Goal: Task Accomplishment & Management: Use online tool/utility

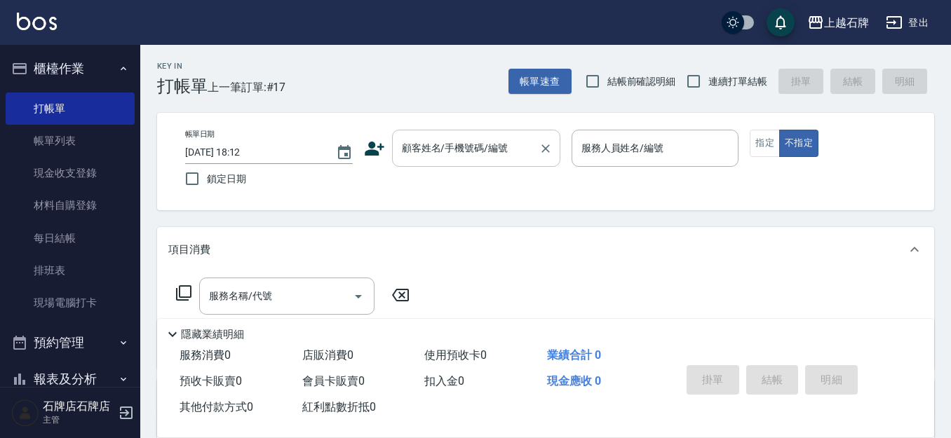
drag, startPoint x: 468, startPoint y: 168, endPoint x: 480, endPoint y: 161, distance: 14.4
click at [477, 165] on div "帳單日期 2025/10/14 18:12 鎖定日期 顧客姓名/手機號碼/編號 顧客姓名/手機號碼/編號 服務人員姓名/編號 服務人員姓名/編號 指定 不指定" at bounding box center [545, 162] width 743 height 64
click at [482, 160] on div "顧客姓名/手機號碼/編號" at bounding box center [476, 148] width 168 height 37
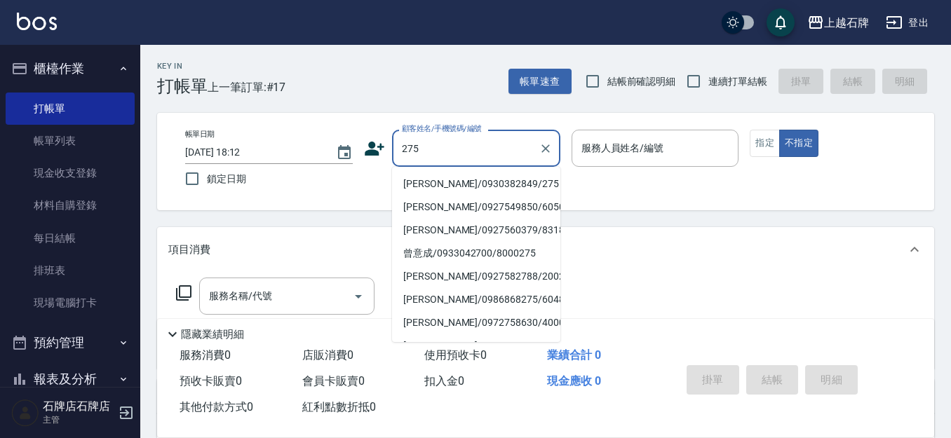
click at [494, 180] on li "鄭雅儒/0930382849/275" at bounding box center [476, 184] width 168 height 23
type input "鄭雅儒/0930382849/275"
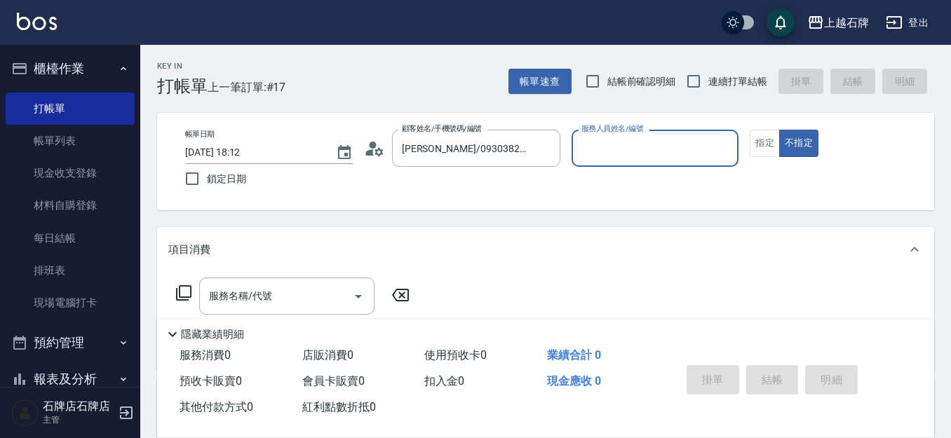
type input "Jk-1"
click at [760, 150] on button "指定" at bounding box center [765, 143] width 30 height 27
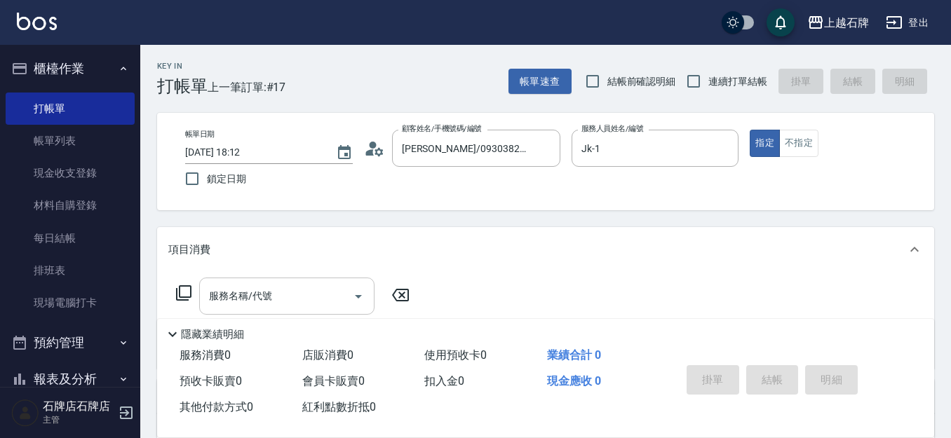
click at [323, 292] on input "服務名稱/代號" at bounding box center [277, 296] width 142 height 25
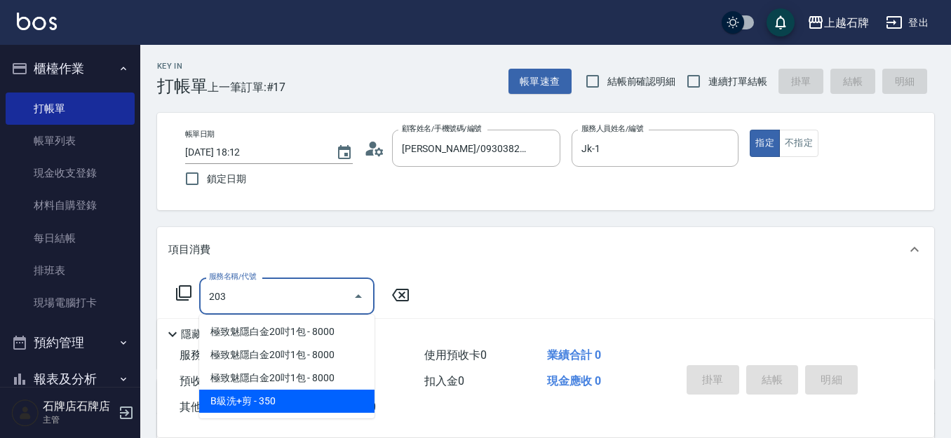
click at [335, 410] on span "B級洗+剪 - 350" at bounding box center [286, 401] width 175 height 23
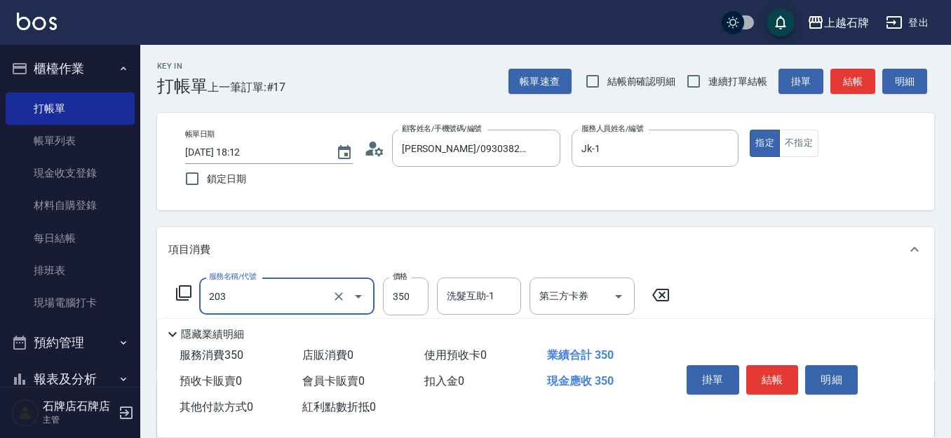
type input "B級洗+剪(203)"
click at [425, 295] on div "服務名稱/代號 B級洗+剪(203) 服務名稱/代號 價格 350 價格 洗髮互助-1 洗髮互助-1 第三方卡券 第三方卡券" at bounding box center [423, 297] width 510 height 38
click at [423, 295] on input "350" at bounding box center [406, 297] width 46 height 38
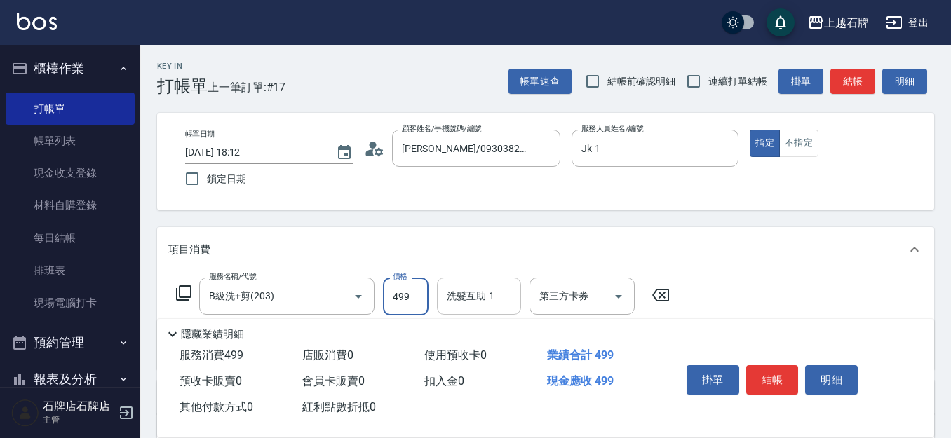
type input "499"
click at [494, 304] on input "洗髮互助-1" at bounding box center [479, 296] width 72 height 25
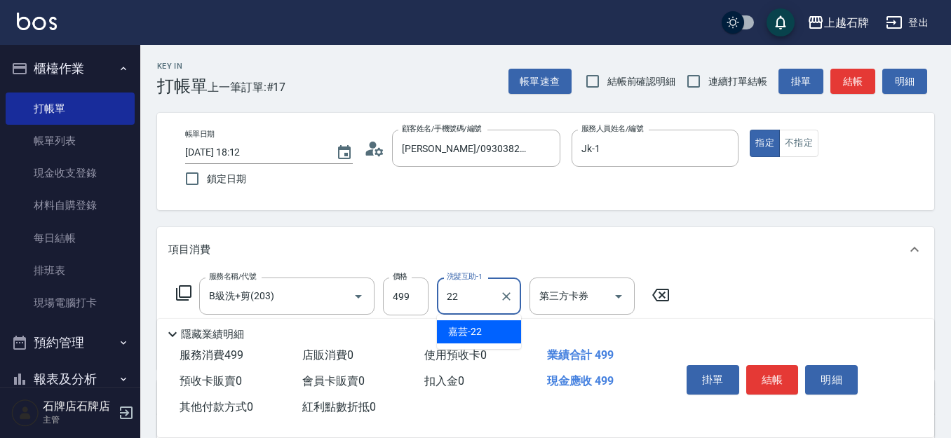
click at [475, 318] on ul "嘉芸 -22" at bounding box center [479, 332] width 84 height 34
click at [485, 323] on div "嘉芸 -22" at bounding box center [479, 332] width 84 height 23
type input "嘉芸-22"
click at [789, 370] on button "結帳" at bounding box center [772, 379] width 53 height 29
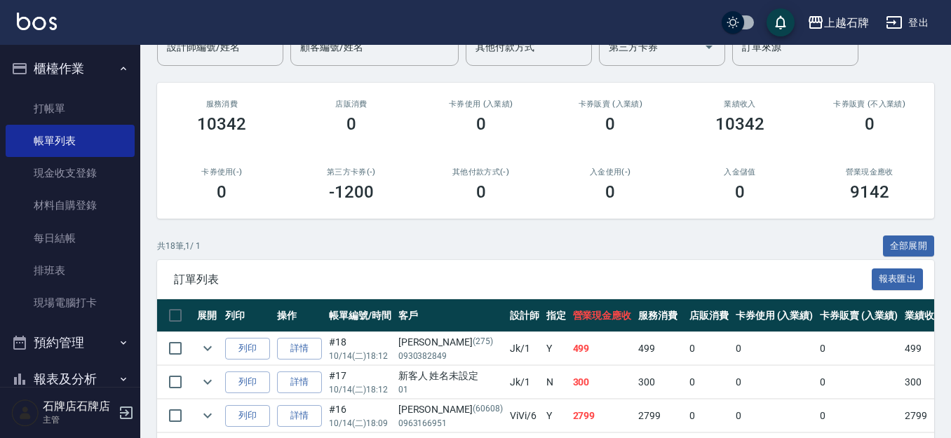
scroll to position [140, 0]
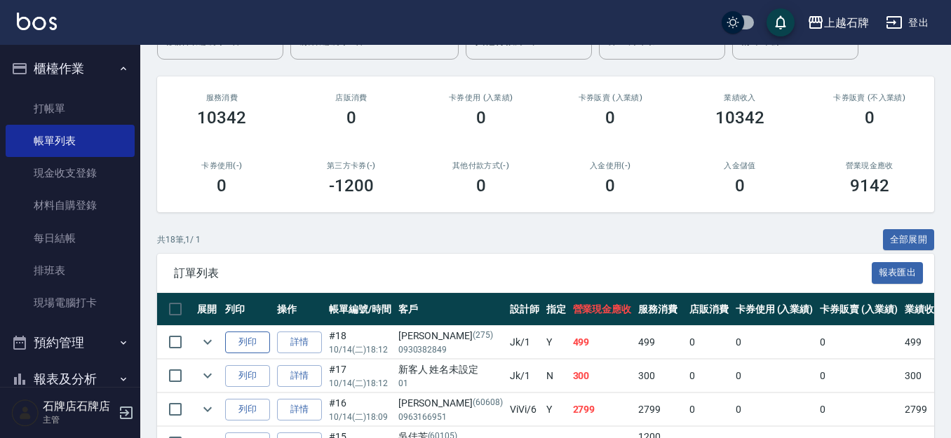
click at [249, 346] on button "列印" at bounding box center [247, 343] width 45 height 22
click at [101, 120] on link "打帳單" at bounding box center [70, 109] width 129 height 32
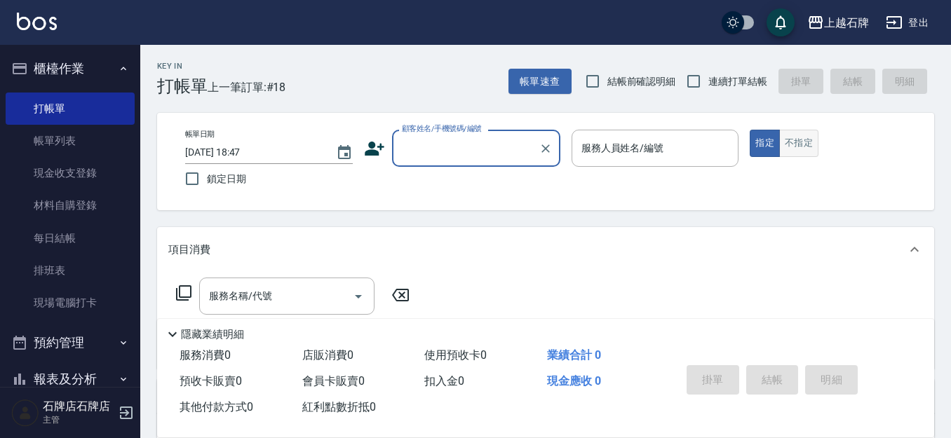
click at [797, 134] on button "不指定" at bounding box center [798, 143] width 39 height 27
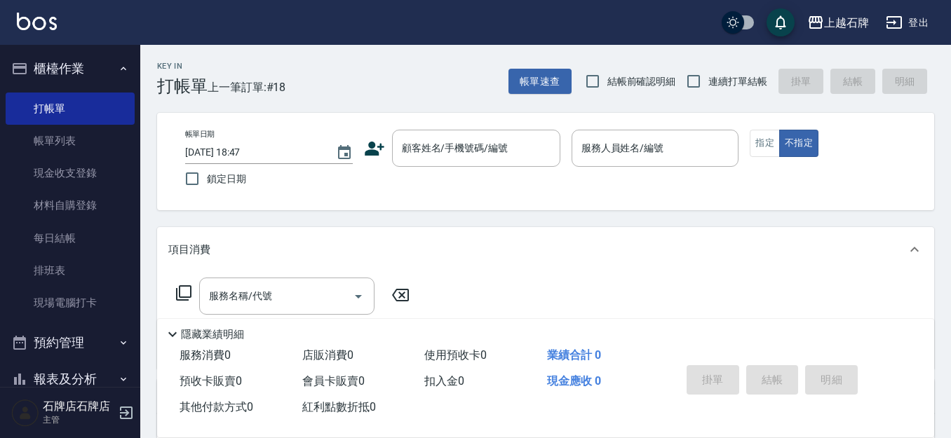
click at [361, 81] on div "Key In 打帳單 上一筆訂單:#18 帳單速查 結帳前確認明細 連續打單結帳 掛單 結帳 明細" at bounding box center [537, 70] width 794 height 51
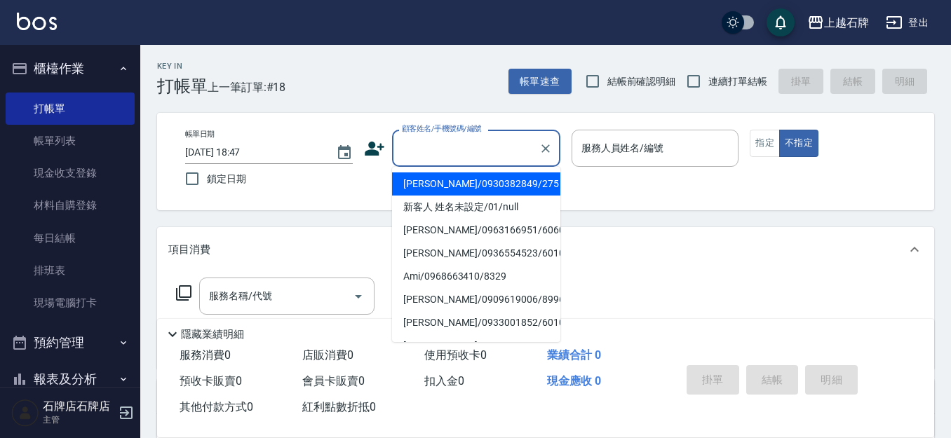
click at [513, 144] on input "顧客姓名/手機號碼/編號" at bounding box center [465, 148] width 135 height 25
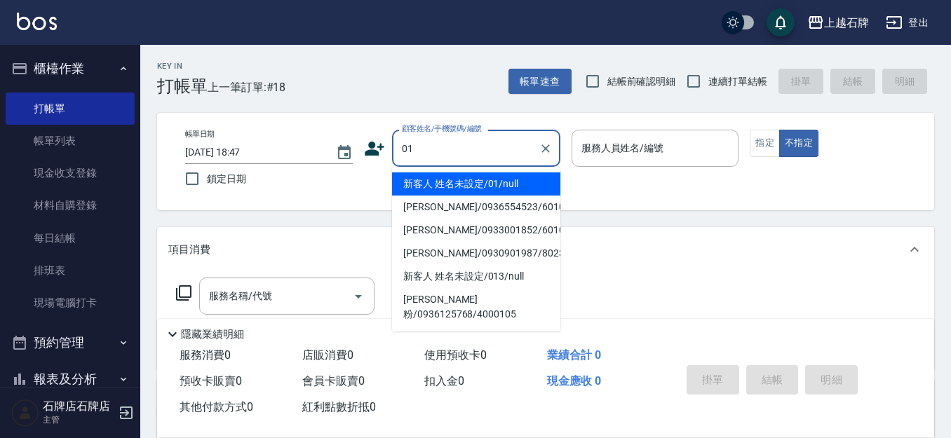
type input "01"
type input "6"
type input "新客人 姓名未設定/01/null"
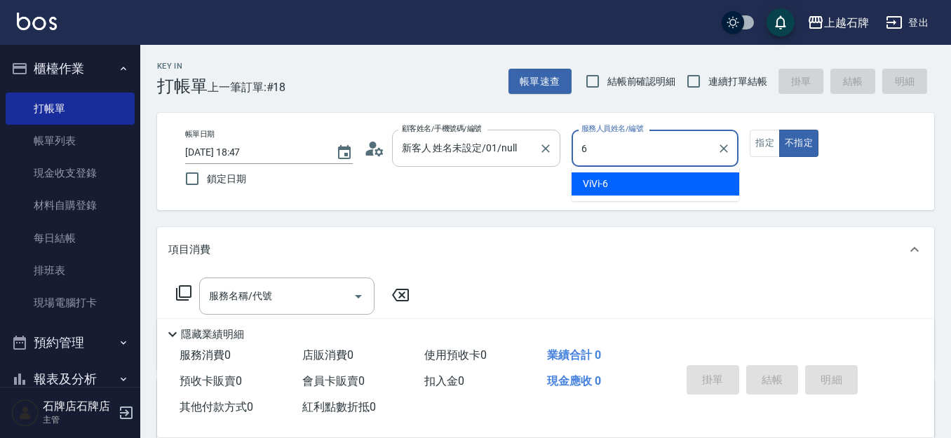
type input "6"
type button "false"
type input "ViVi-6"
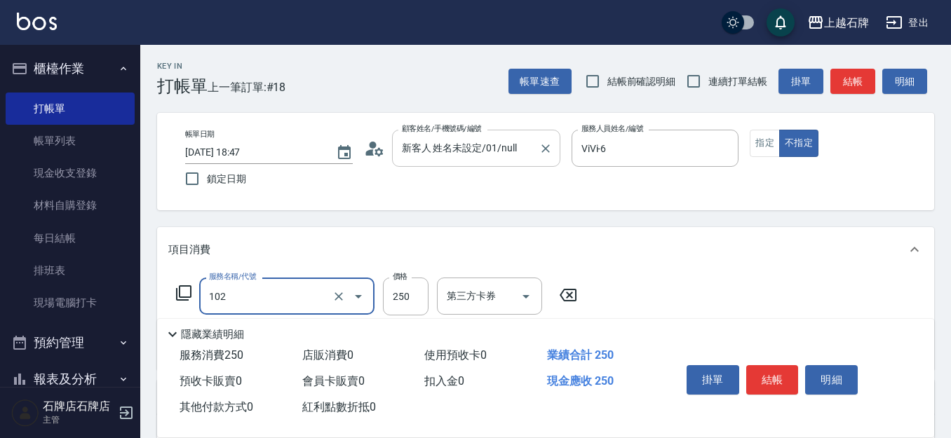
type input "精油洗髮(102)"
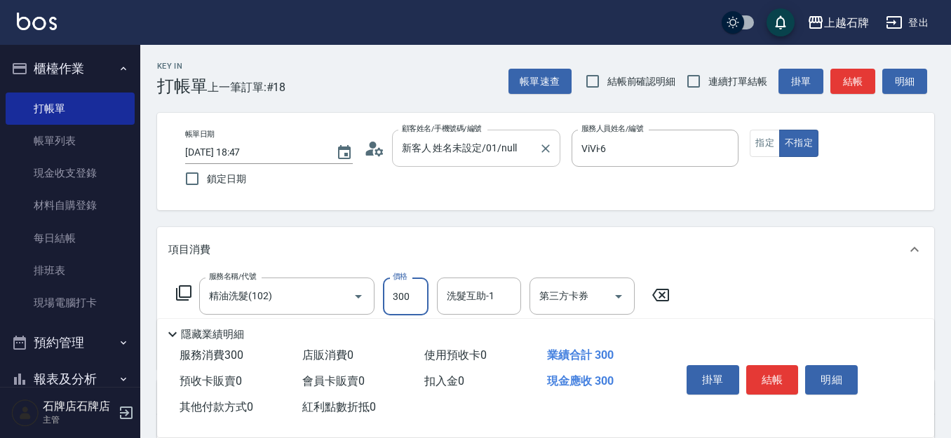
type input "300"
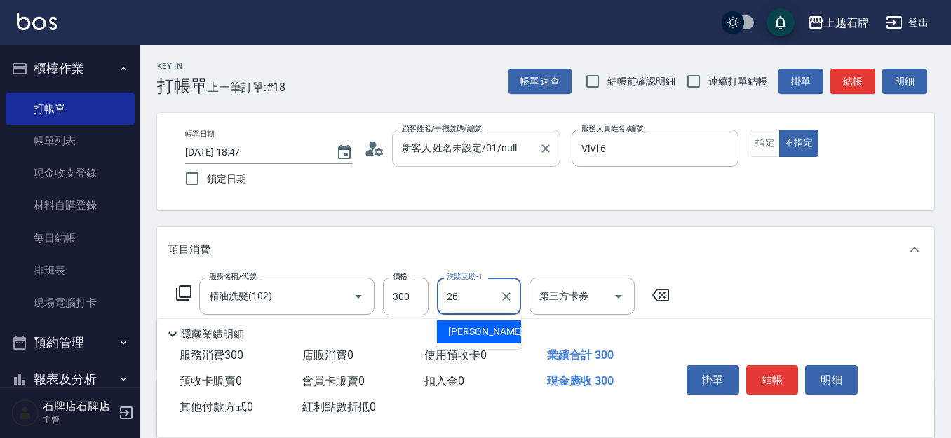
type input "靖文-26"
click at [850, 67] on div "帳單速查 結帳前確認明細 連續打單結帳 掛單 結帳 明細" at bounding box center [722, 81] width 426 height 29
click at [849, 86] on button "結帳" at bounding box center [852, 82] width 45 height 26
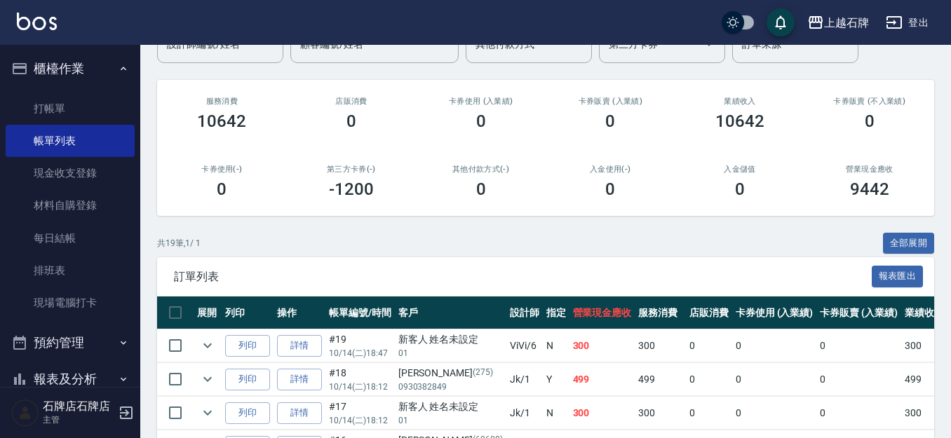
scroll to position [140, 0]
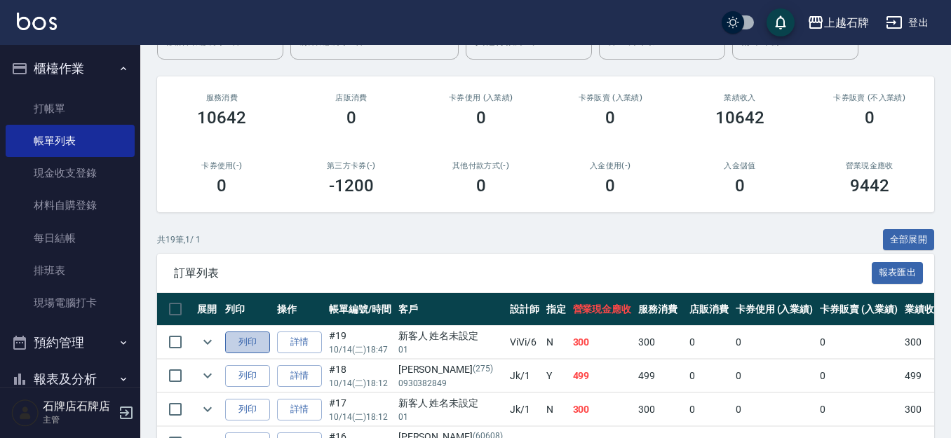
click at [262, 349] on button "列印" at bounding box center [247, 343] width 45 height 22
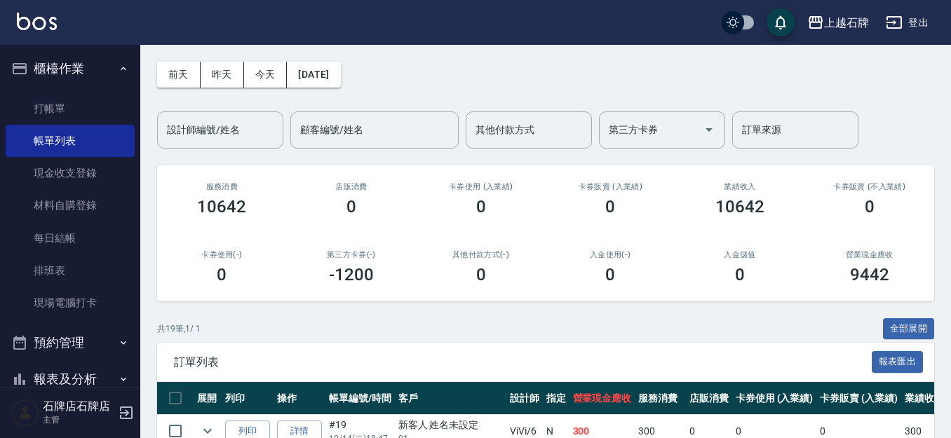
scroll to position [0, 0]
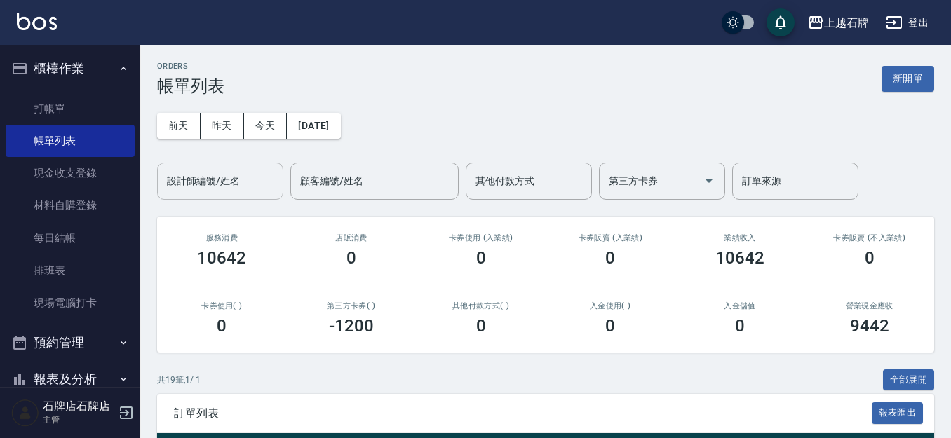
click at [227, 194] on div "設計師編號/姓名" at bounding box center [220, 181] width 126 height 37
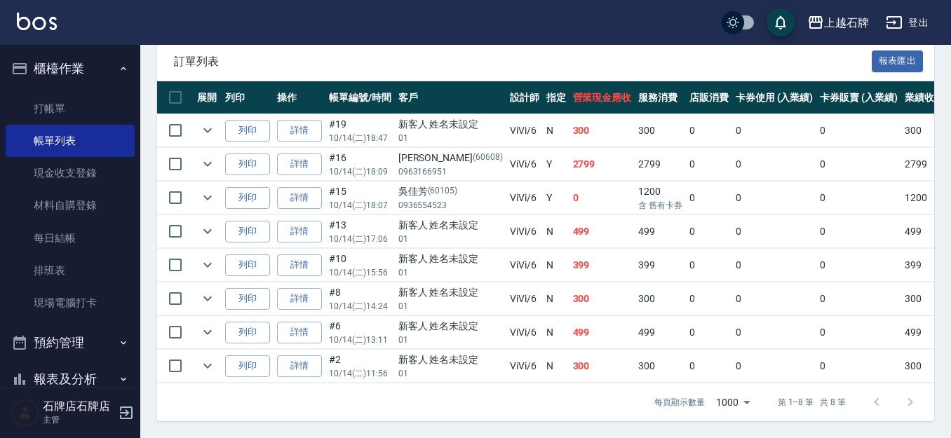
scroll to position [364, 0]
type input "ViVi-6"
click at [88, 118] on link "打帳單" at bounding box center [70, 109] width 129 height 32
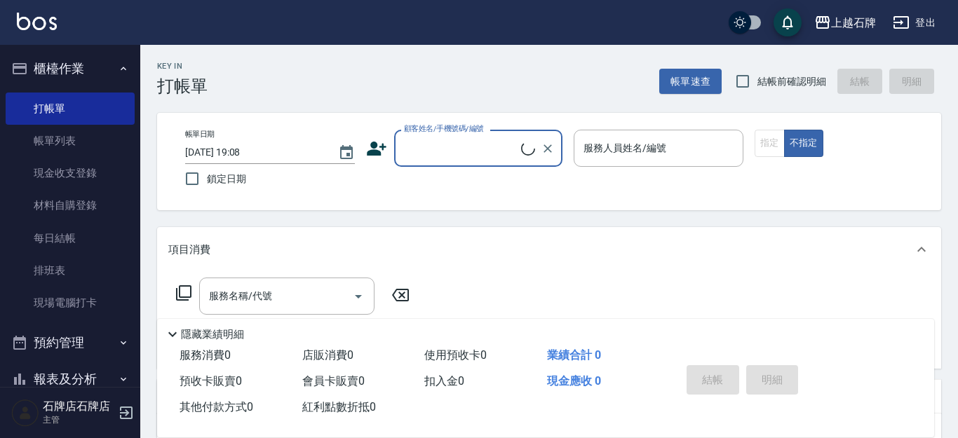
click at [510, 142] on input "顧客姓名/手機號碼/編號" at bounding box center [460, 148] width 121 height 25
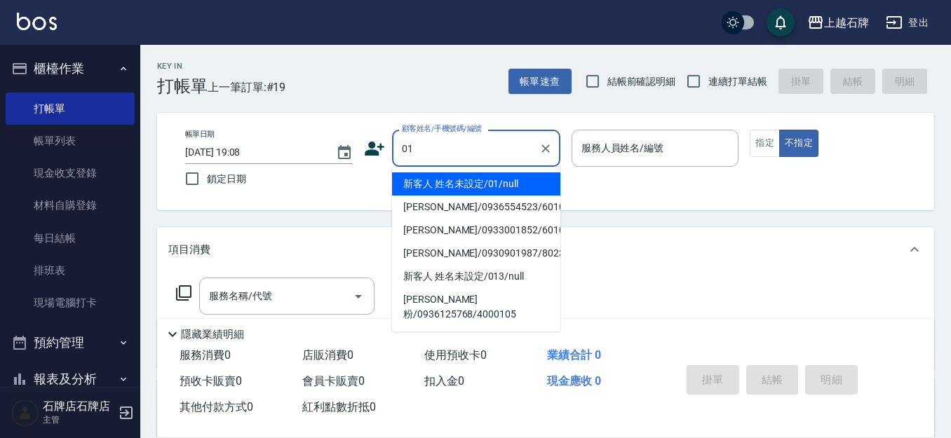
type input "新客人 姓名未設定/01/null"
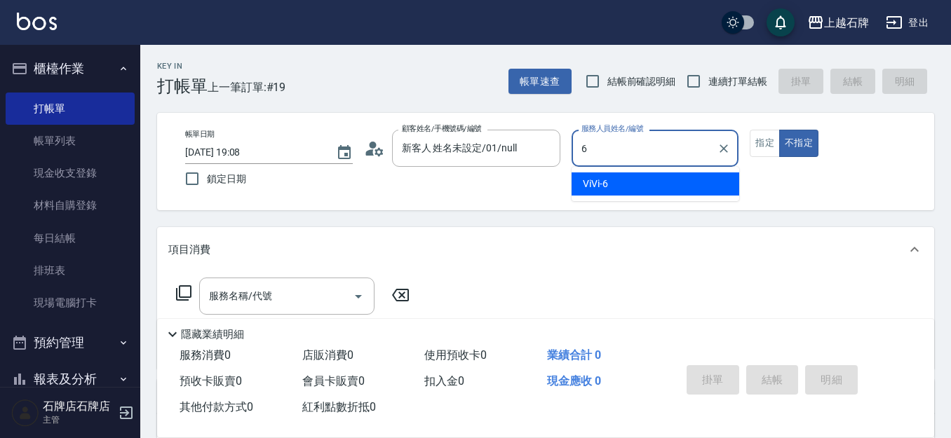
type input "6"
type button "false"
type input "ViVi-6"
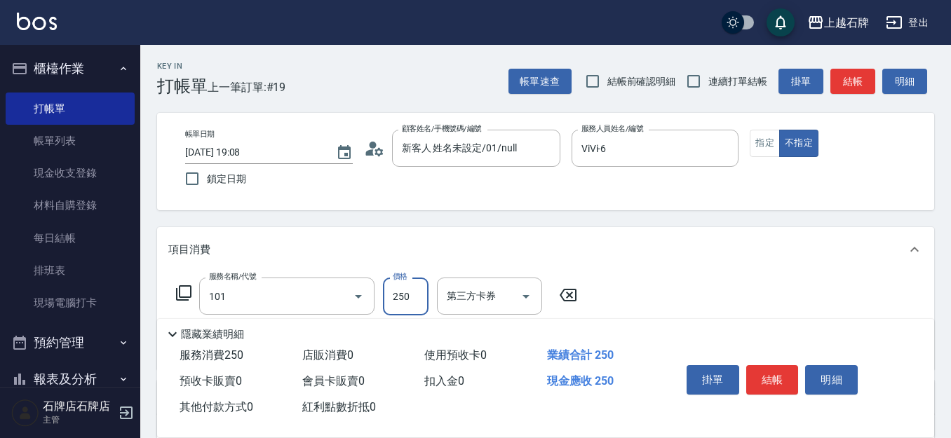
type input "洗髮(101)"
type input "300"
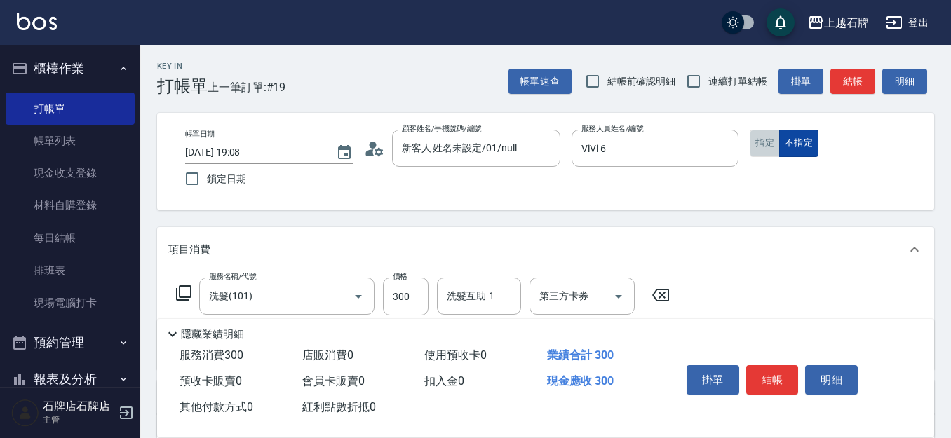
drag, startPoint x: 756, startPoint y: 151, endPoint x: 800, endPoint y: 137, distance: 45.9
click at [762, 151] on button "指定" at bounding box center [765, 143] width 30 height 27
click at [839, 90] on button "結帳" at bounding box center [852, 82] width 45 height 26
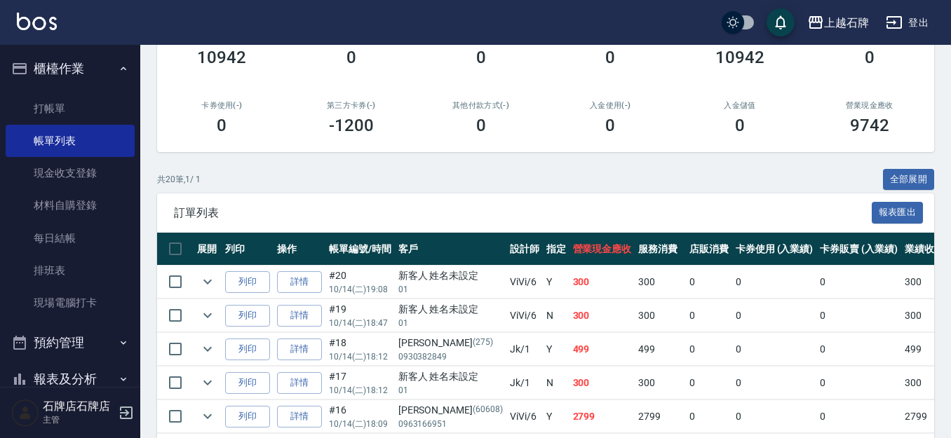
scroll to position [210, 0]
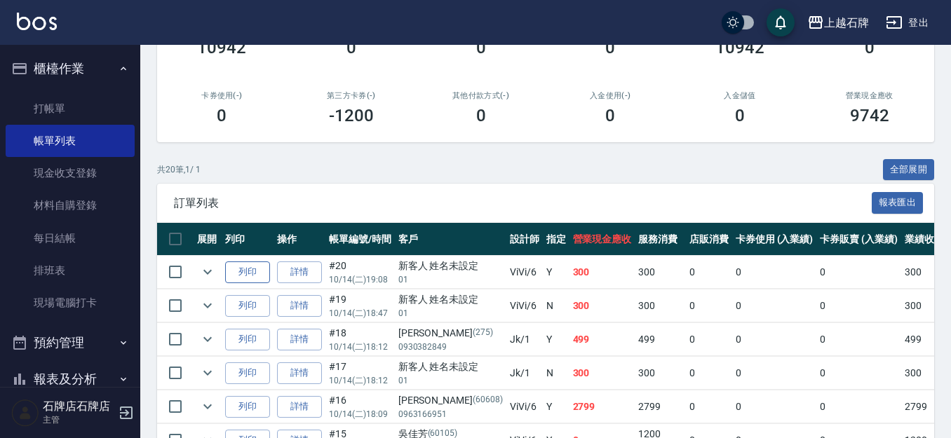
click at [257, 274] on button "列印" at bounding box center [247, 273] width 45 height 22
click at [106, 104] on link "打帳單" at bounding box center [70, 109] width 129 height 32
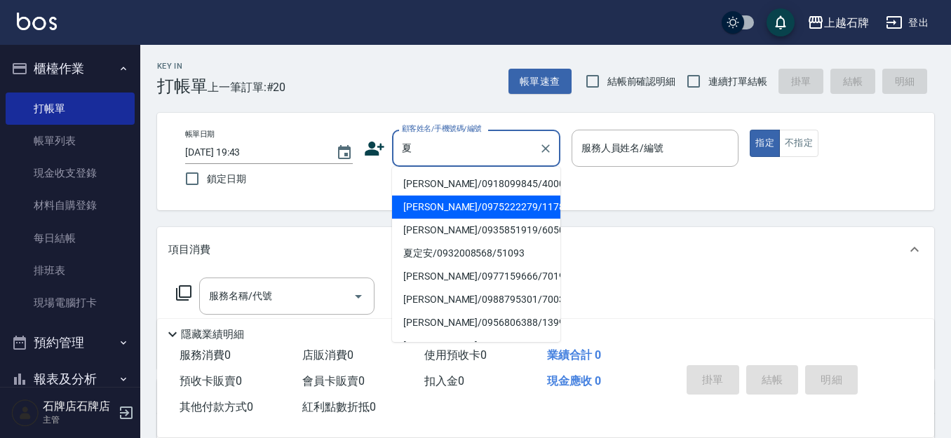
click at [509, 211] on li "夏琬淳/0975222279/1178" at bounding box center [476, 207] width 168 height 23
type input "夏琬淳/0975222279/1178"
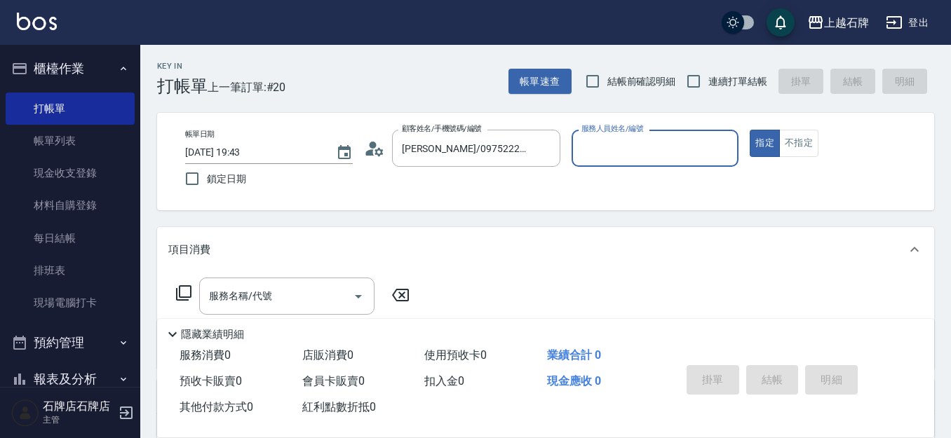
type input "Lisa-7"
click at [729, 152] on icon "Clear" at bounding box center [724, 149] width 14 height 14
click at [685, 180] on div "Jk -1" at bounding box center [656, 184] width 168 height 23
type input "Jk-1"
click at [314, 300] on input "服務名稱/代號" at bounding box center [277, 296] width 142 height 25
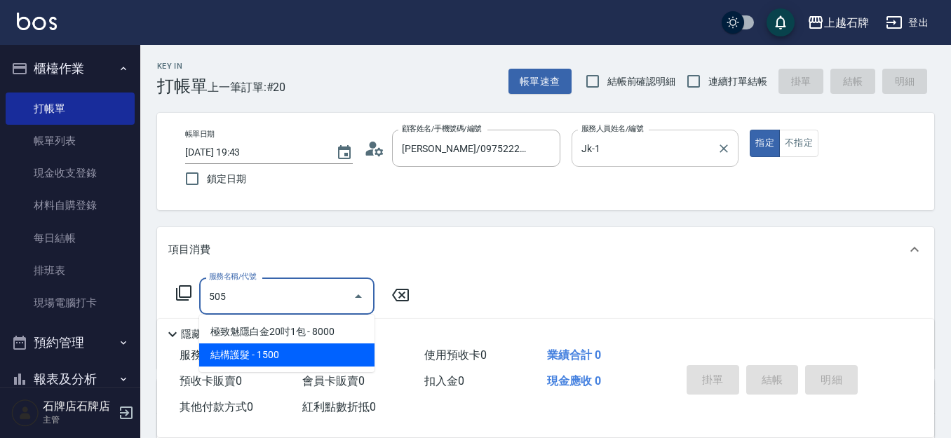
click at [350, 357] on span "結構護髮 - 1500" at bounding box center [286, 355] width 175 height 23
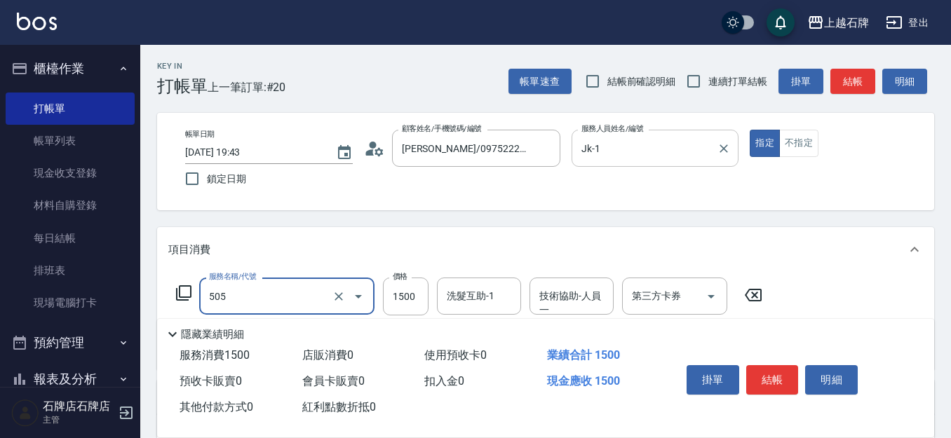
type input "結構護髮(505)"
drag, startPoint x: 436, startPoint y: 295, endPoint x: 508, endPoint y: 287, distance: 72.0
click at [444, 294] on div "服務名稱/代號 結構護髮(505) 服務名稱/代號 價格 1500 價格 洗髮互助-1 洗髮互助-1 技術協助-人員一 技術協助-人員一 第三方卡券 第三方卡券" at bounding box center [469, 297] width 602 height 38
click at [513, 298] on input "洗髮互助-1" at bounding box center [479, 296] width 72 height 25
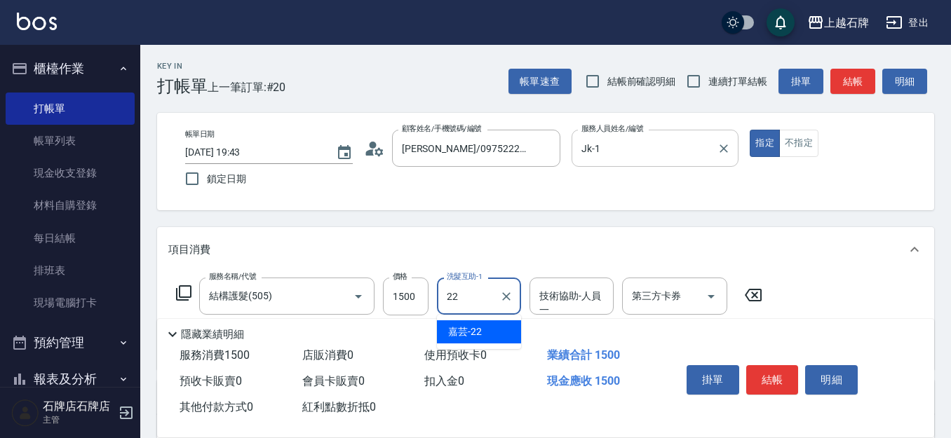
click at [507, 339] on div "嘉芸 -22" at bounding box center [479, 332] width 84 height 23
type input "嘉芸-22"
drag, startPoint x: 557, startPoint y: 305, endPoint x: 579, endPoint y: 314, distance: 23.6
click at [558, 305] on div "技術協助-人員一 技術協助-人員一" at bounding box center [572, 296] width 84 height 37
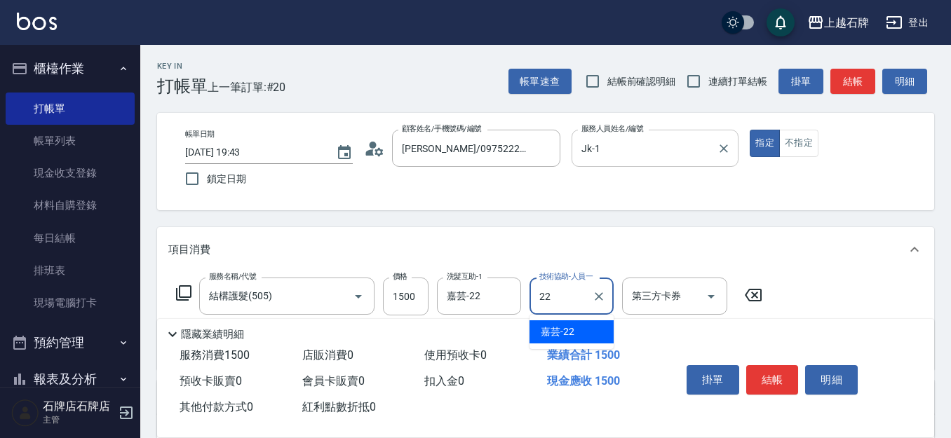
click at [589, 323] on div "嘉芸 -22" at bounding box center [572, 332] width 84 height 23
type input "嘉芸-22"
click at [769, 368] on button "結帳" at bounding box center [772, 379] width 53 height 29
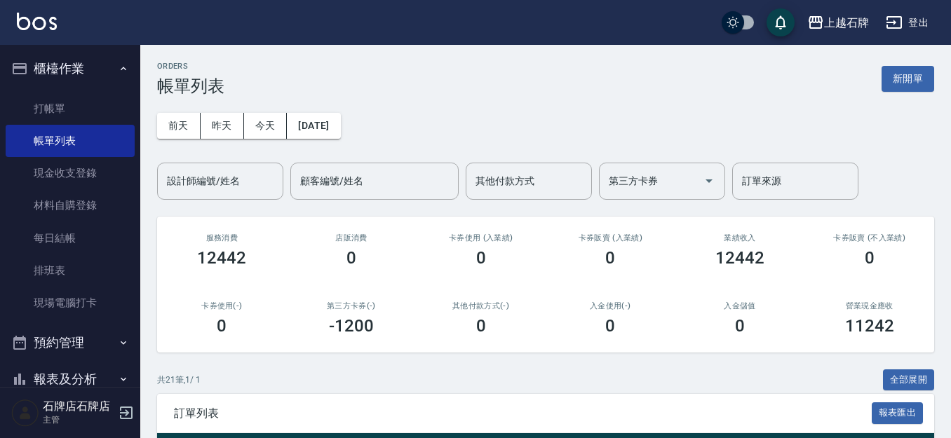
scroll to position [281, 0]
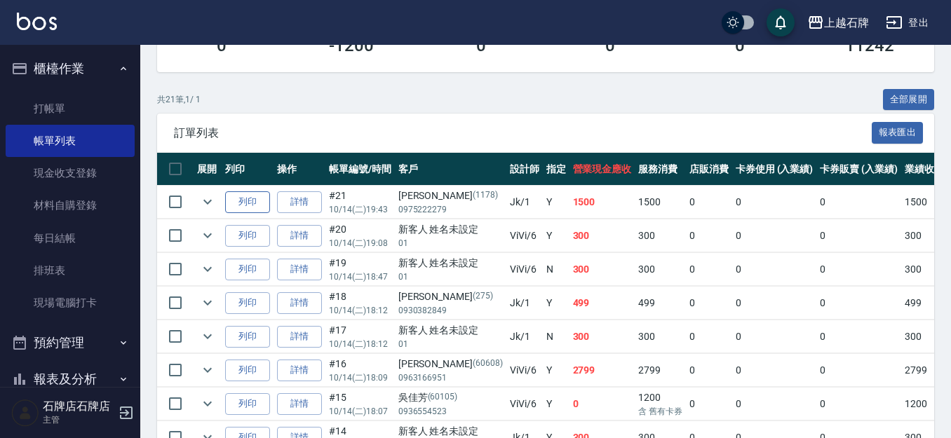
click at [266, 210] on button "列印" at bounding box center [247, 202] width 45 height 22
click at [254, 213] on td "列印" at bounding box center [248, 202] width 52 height 33
click at [260, 208] on button "列印" at bounding box center [247, 202] width 45 height 22
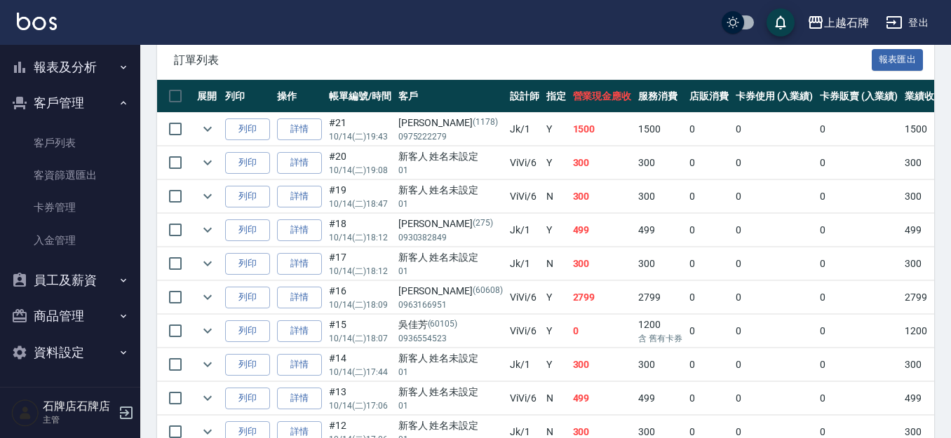
scroll to position [421, 0]
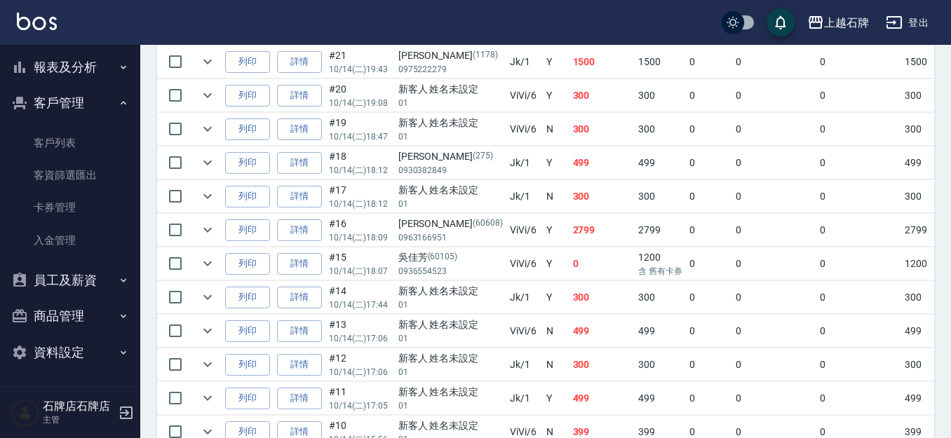
click at [107, 82] on button "報表及分析" at bounding box center [70, 67] width 129 height 36
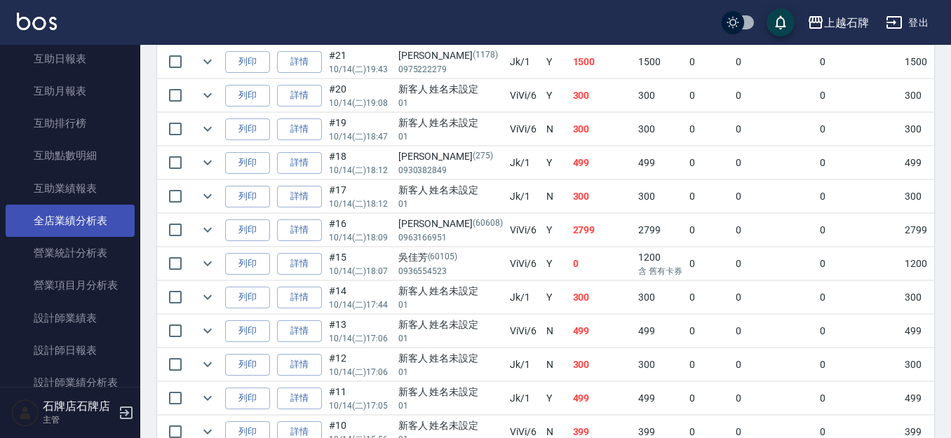
scroll to position [593, 0]
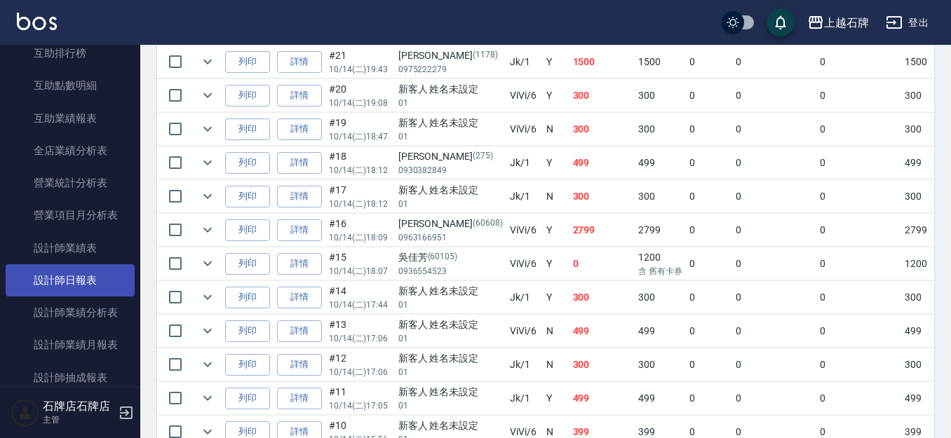
click at [94, 265] on link "設計師日報表" at bounding box center [70, 280] width 129 height 32
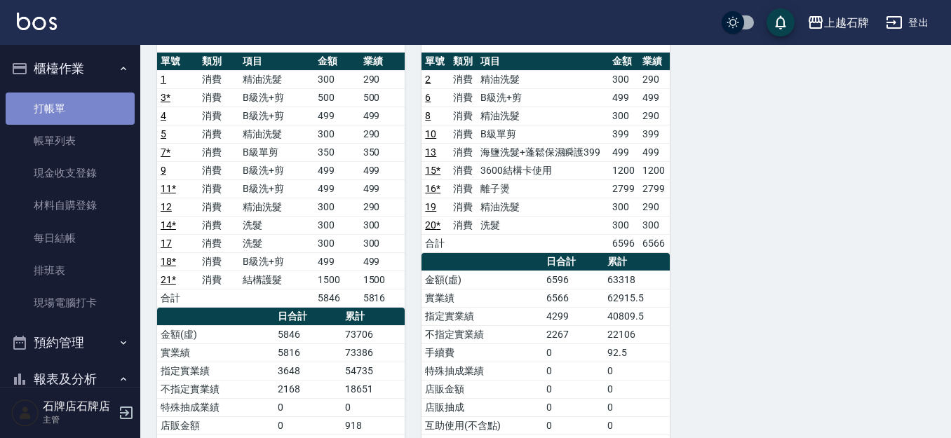
click at [102, 109] on link "打帳單" at bounding box center [70, 109] width 129 height 32
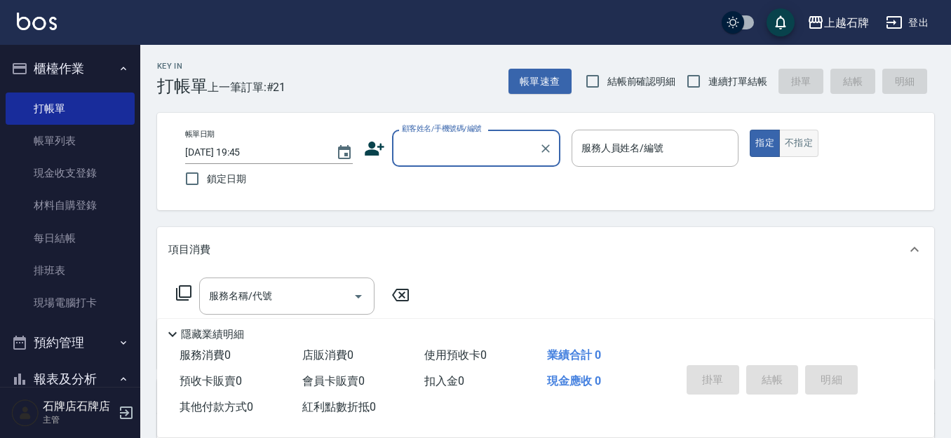
click at [800, 145] on button "不指定" at bounding box center [798, 143] width 39 height 27
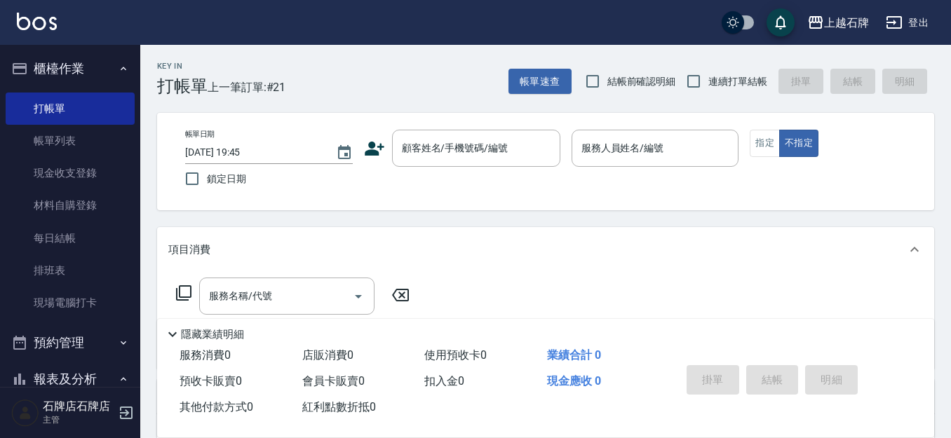
click at [473, 73] on div "Key In 打帳單 上一筆訂單:#21 帳單速查 結帳前確認明細 連續打單結帳 掛單 結帳 明細" at bounding box center [537, 70] width 794 height 51
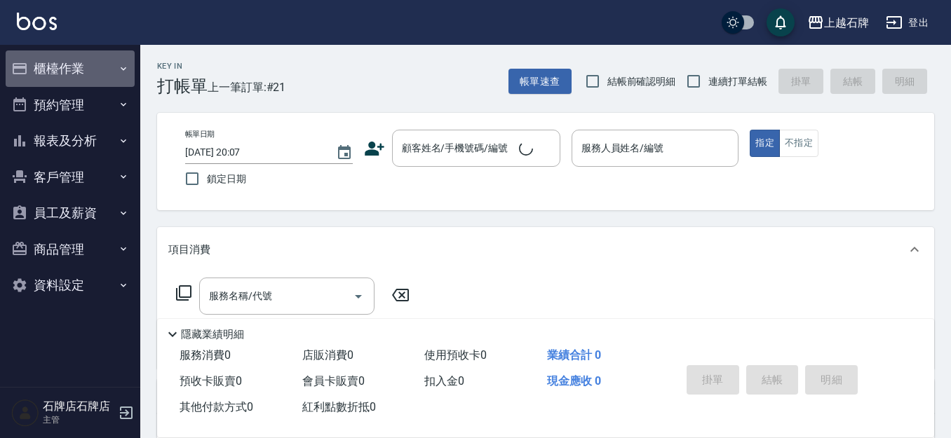
click at [114, 70] on button "櫃檯作業" at bounding box center [70, 68] width 129 height 36
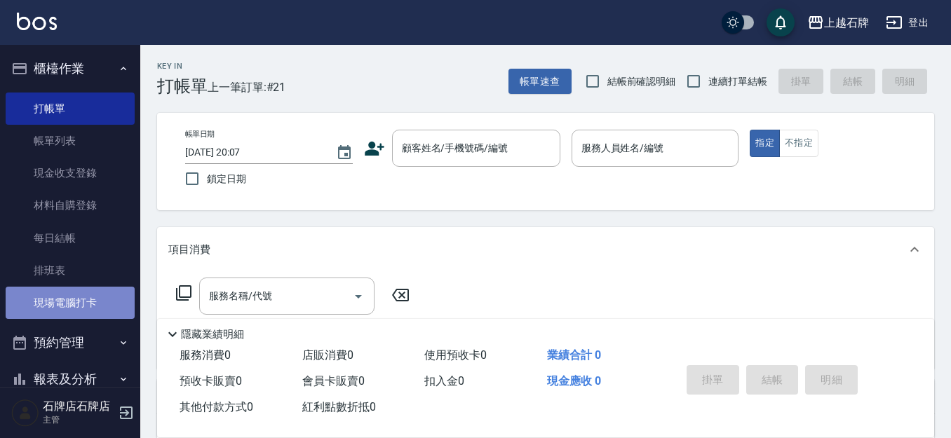
click at [86, 309] on link "現場電腦打卡" at bounding box center [70, 303] width 129 height 32
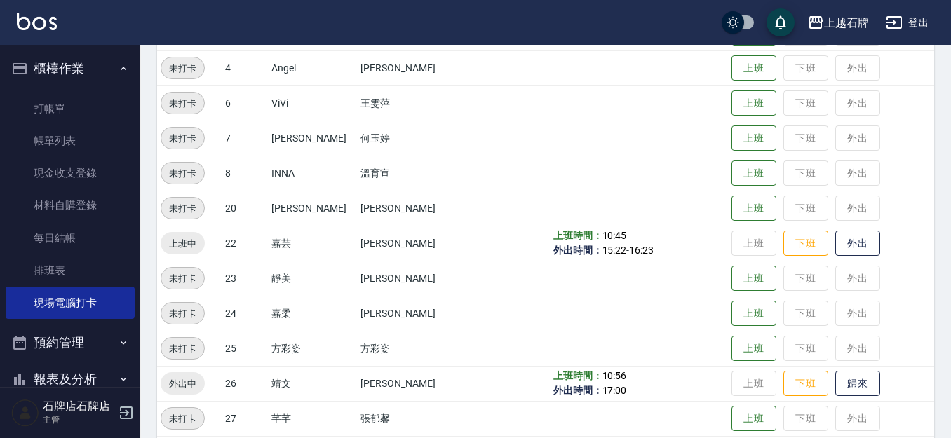
scroll to position [281, 0]
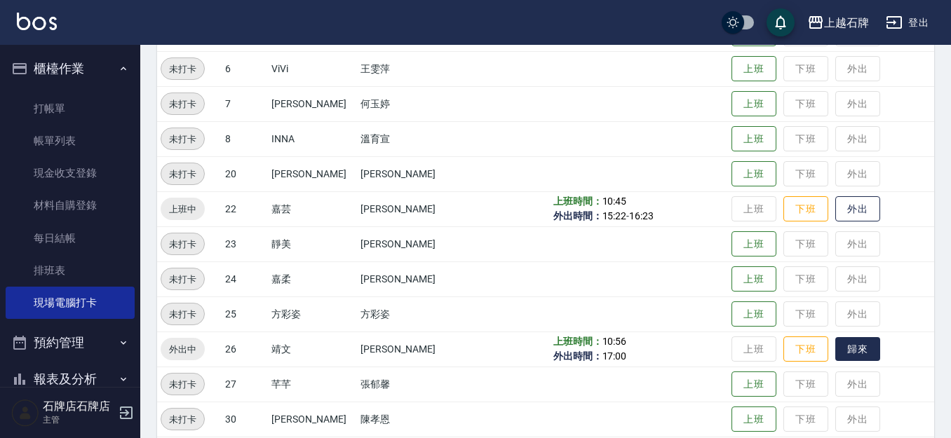
click at [857, 351] on button "歸來" at bounding box center [857, 349] width 45 height 25
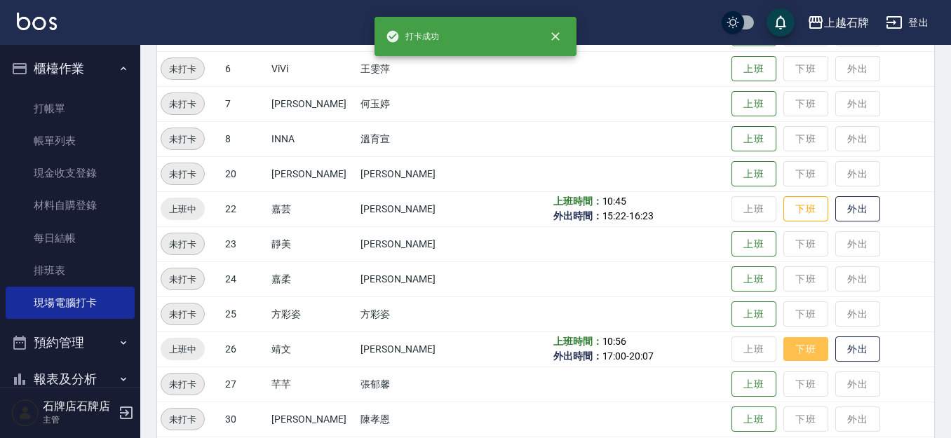
click at [788, 350] on button "下班" at bounding box center [805, 349] width 45 height 25
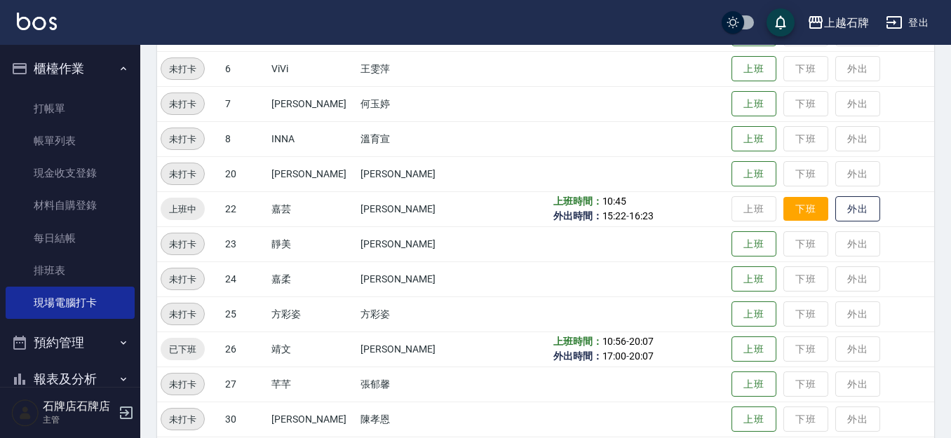
click at [783, 203] on button "下班" at bounding box center [805, 209] width 45 height 25
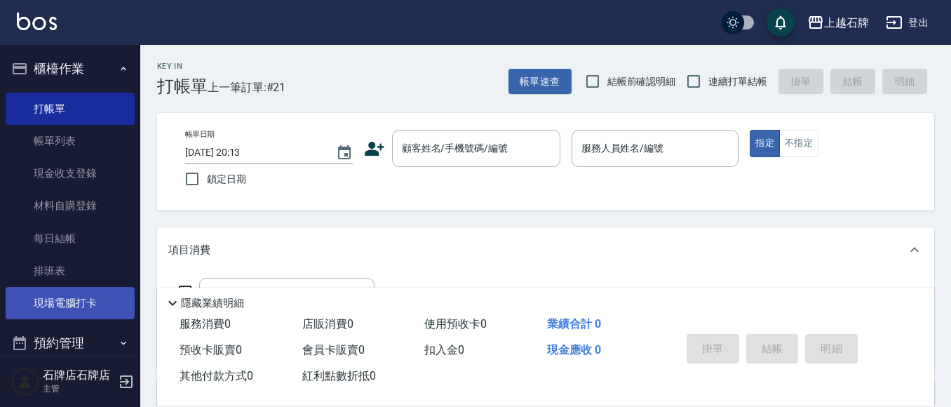
click at [78, 297] on link "現場電腦打卡" at bounding box center [70, 303] width 129 height 32
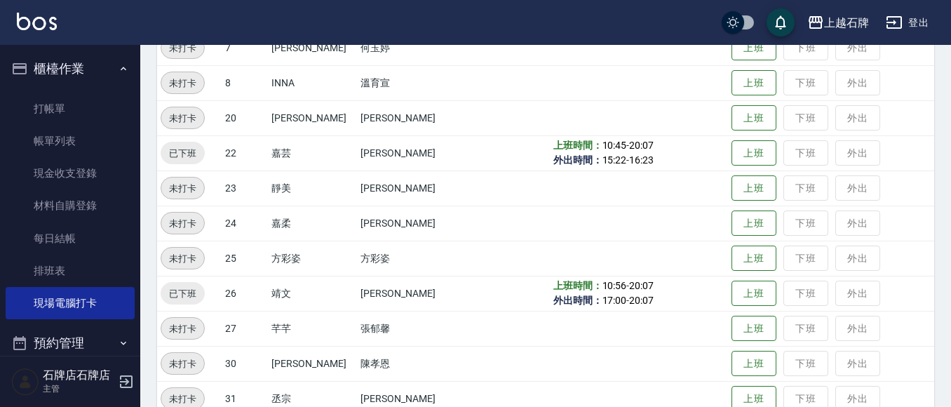
scroll to position [351, 0]
